Goal: Task Accomplishment & Management: Manage account settings

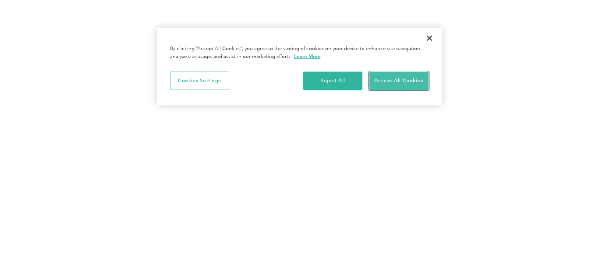
click at [408, 78] on button "Accept All Cookies" at bounding box center [399, 80] width 59 height 18
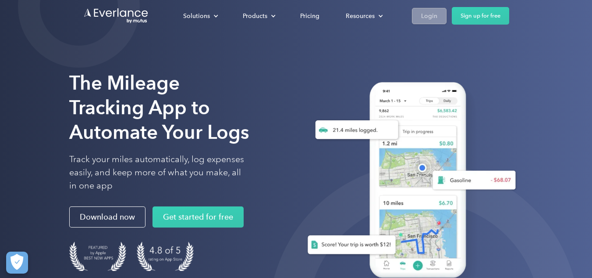
click at [431, 12] on div "Login" at bounding box center [429, 16] width 16 height 11
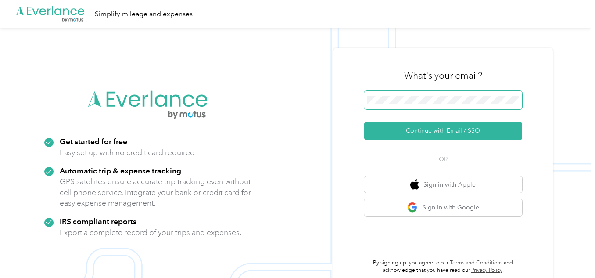
click at [364, 121] on button "Continue with Email / SSO" at bounding box center [443, 130] width 158 height 18
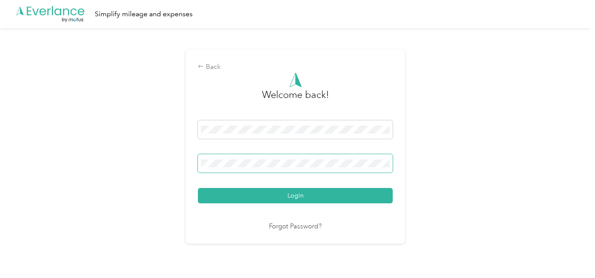
click at [198, 188] on button "Login" at bounding box center [295, 195] width 195 height 15
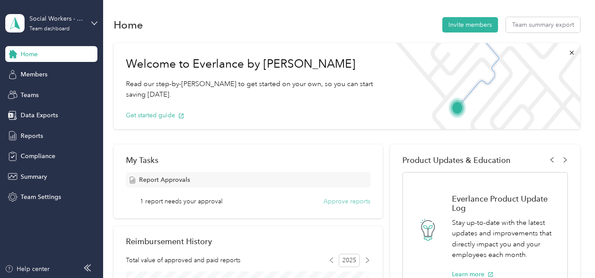
click at [352, 200] on button "Approve reports" at bounding box center [346, 200] width 47 height 9
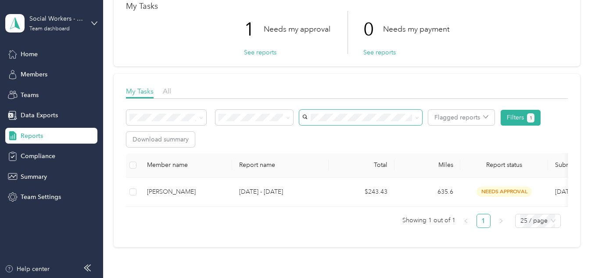
scroll to position [56, 0]
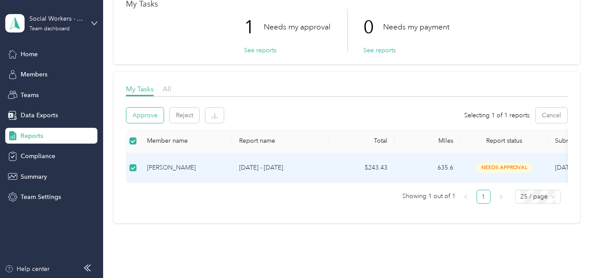
click at [151, 114] on button "Approve" at bounding box center [144, 114] width 37 height 15
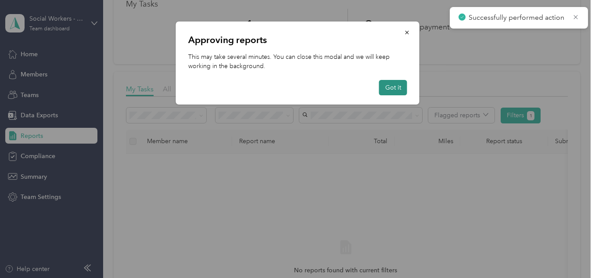
click at [390, 84] on button "Got it" at bounding box center [393, 87] width 28 height 15
